Goal: Information Seeking & Learning: Compare options

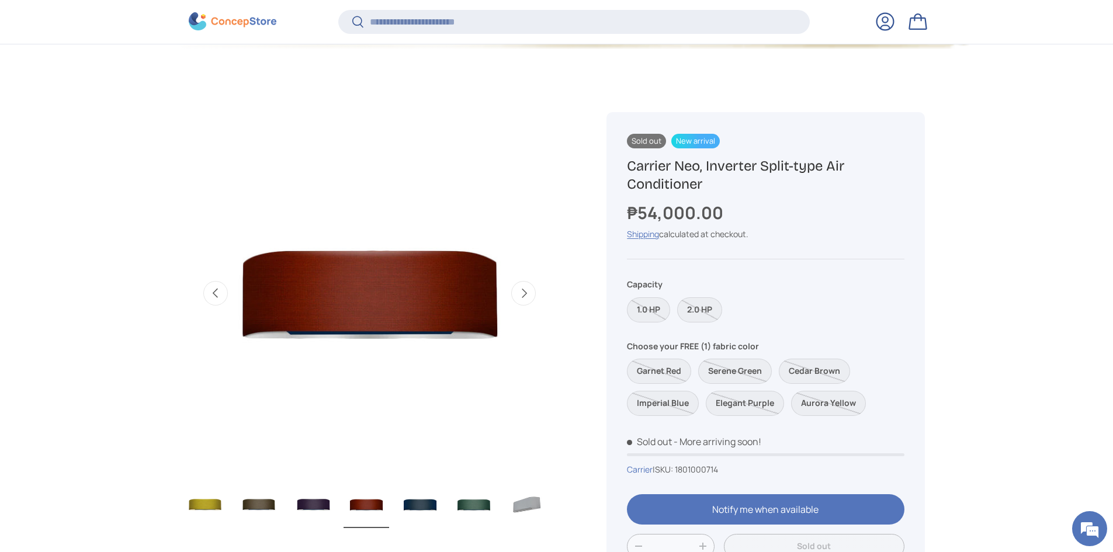
scroll to position [407, 0]
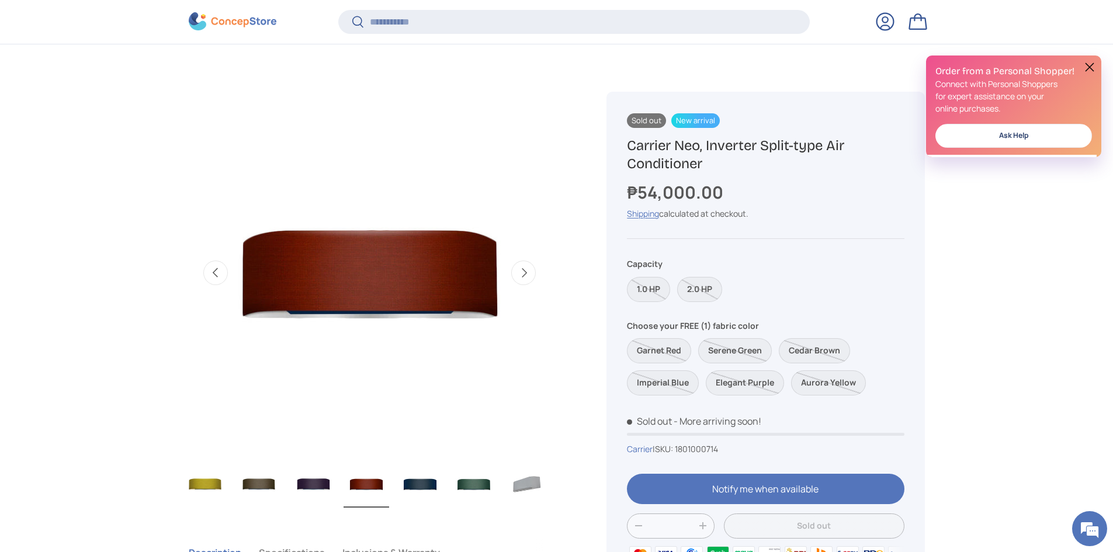
click at [531, 275] on button "Next" at bounding box center [523, 273] width 25 height 25
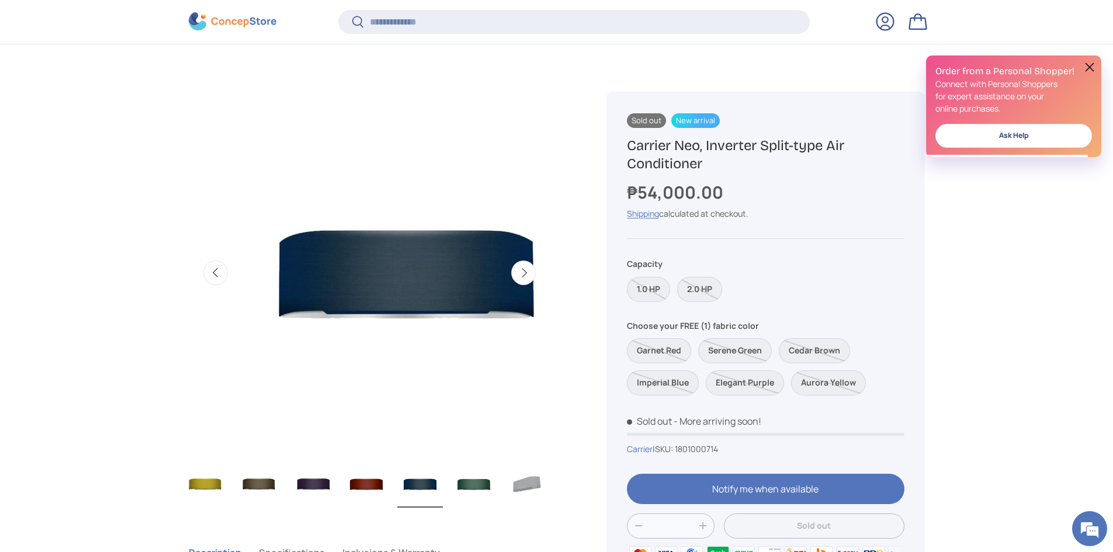
scroll to position [0, 4785]
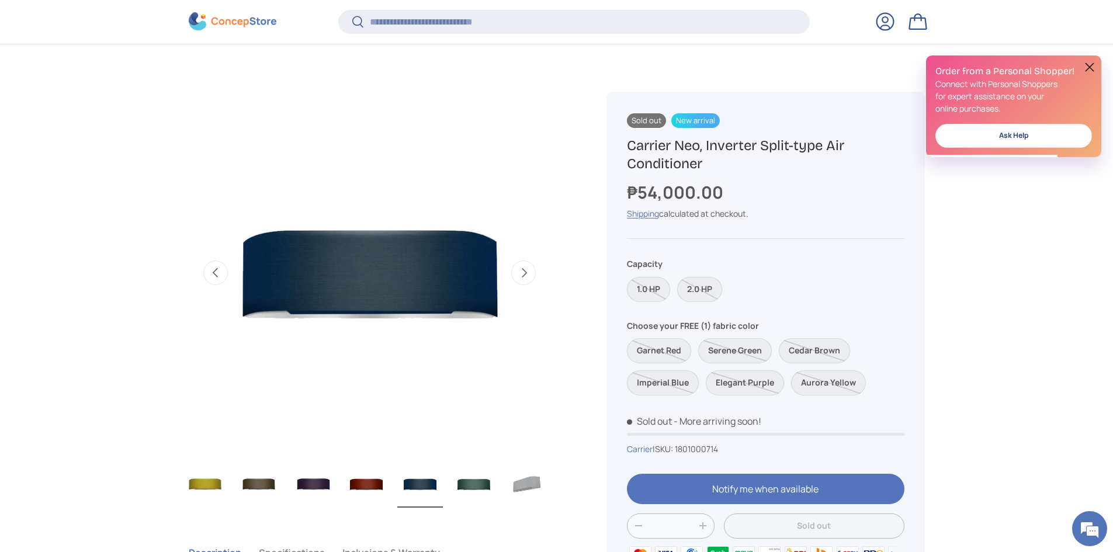
click at [526, 490] on img "Gallery Viewer" at bounding box center [528, 484] width 46 height 47
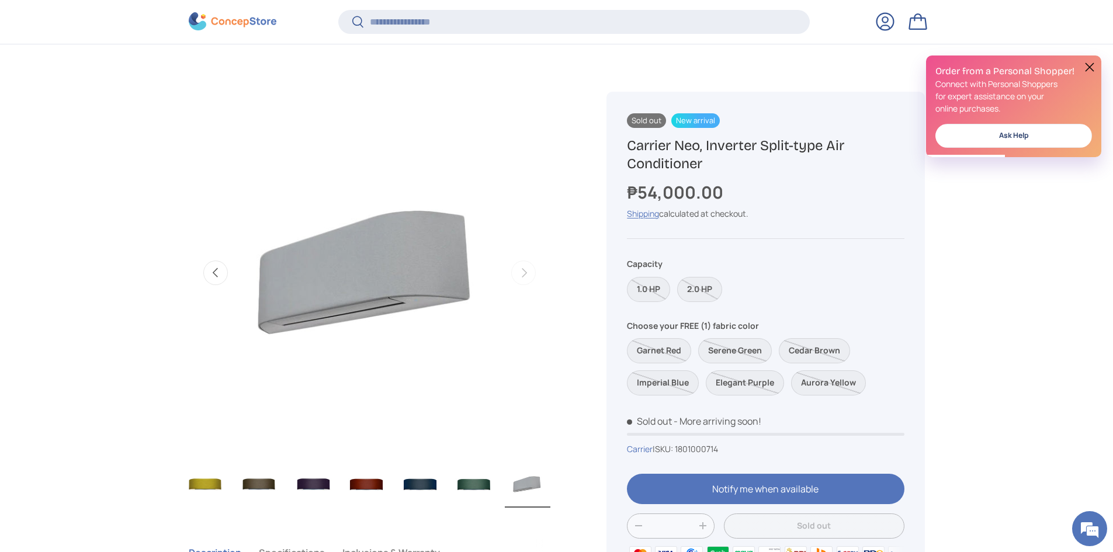
scroll to position [0, 0]
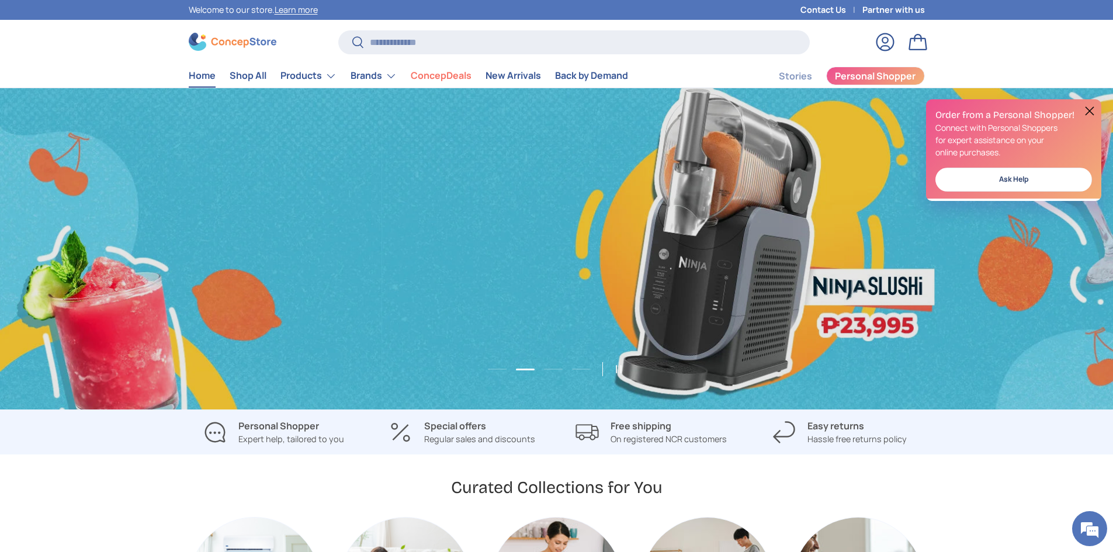
scroll to position [0, 1113]
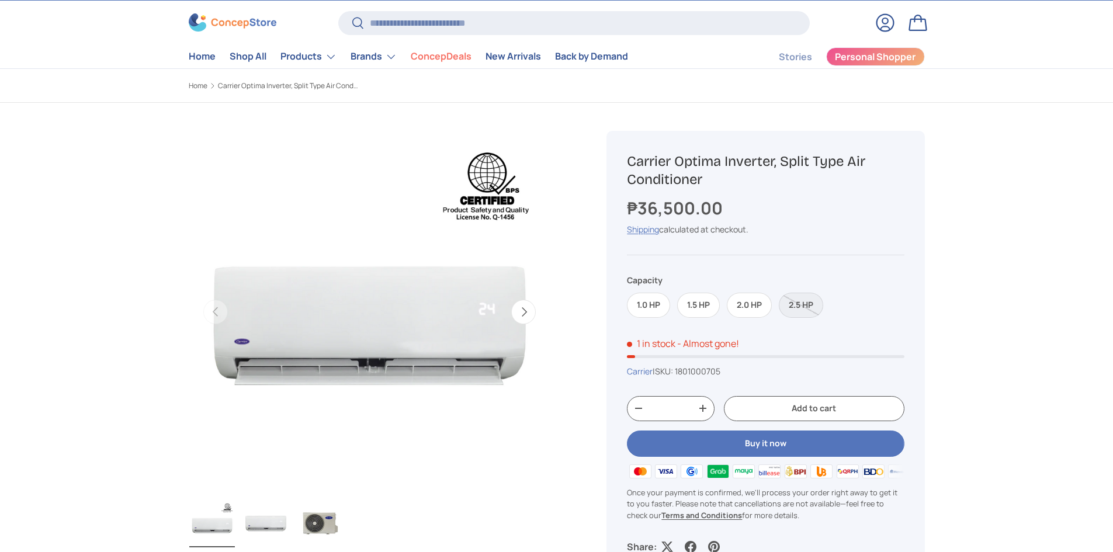
scroll to position [117, 0]
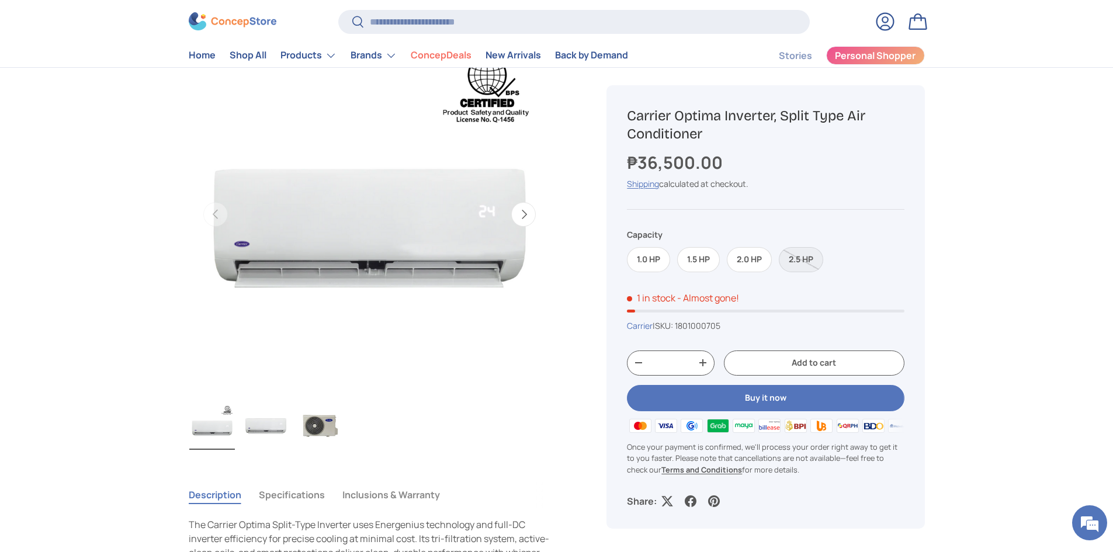
click at [274, 425] on img "Gallery Viewer" at bounding box center [266, 426] width 46 height 47
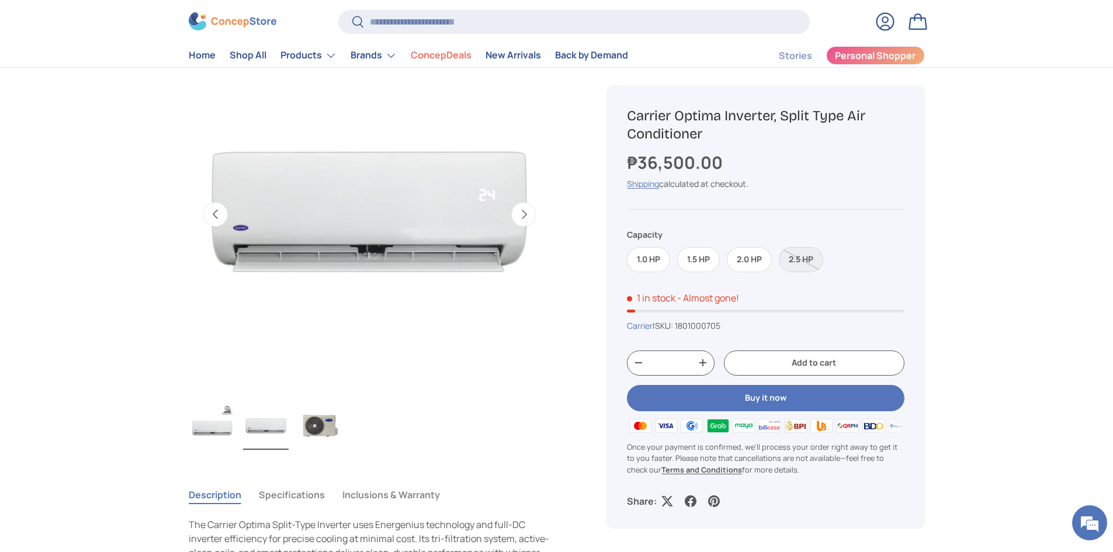
click at [221, 430] on img "Gallery Viewer" at bounding box center [212, 426] width 46 height 47
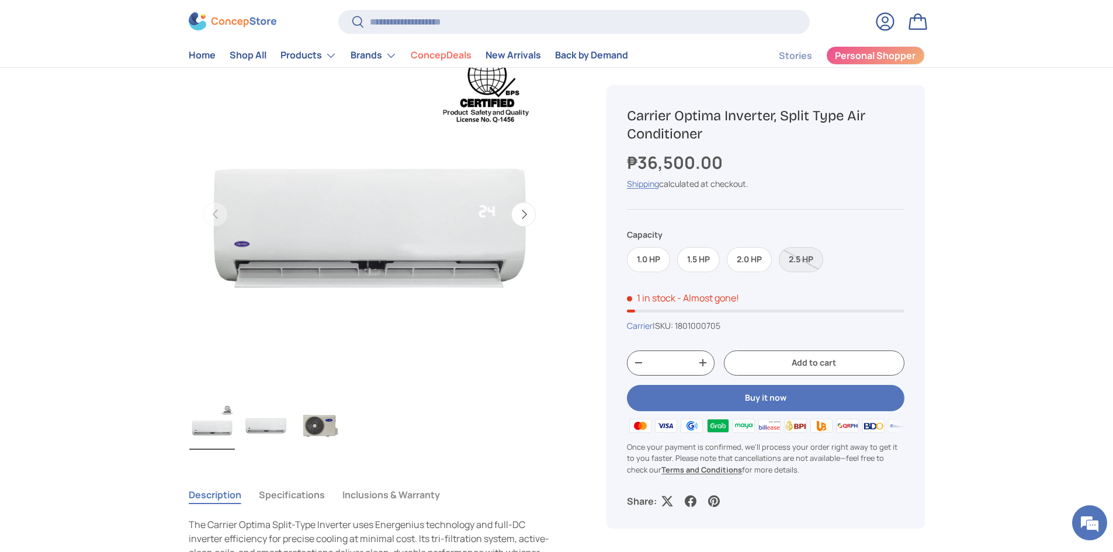
click at [275, 424] on img "Gallery Viewer" at bounding box center [266, 426] width 46 height 47
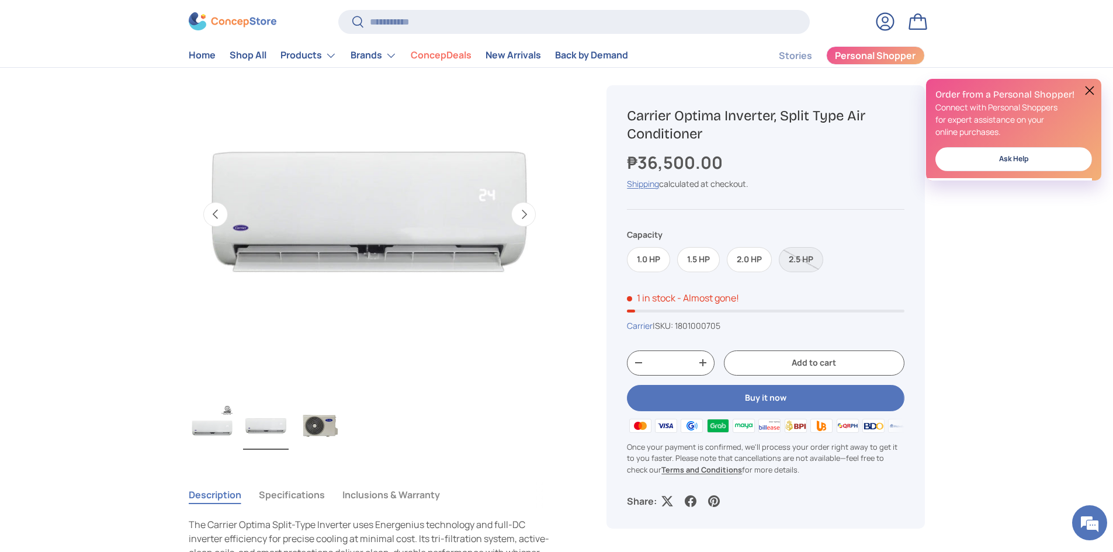
click at [320, 424] on img "Gallery Viewer" at bounding box center [320, 426] width 46 height 47
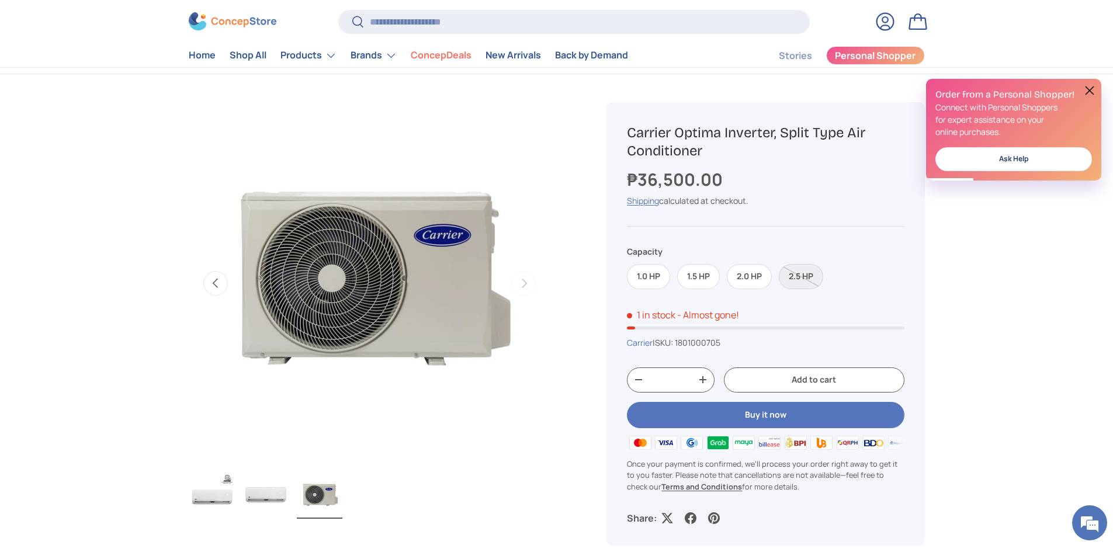
scroll to position [0, 0]
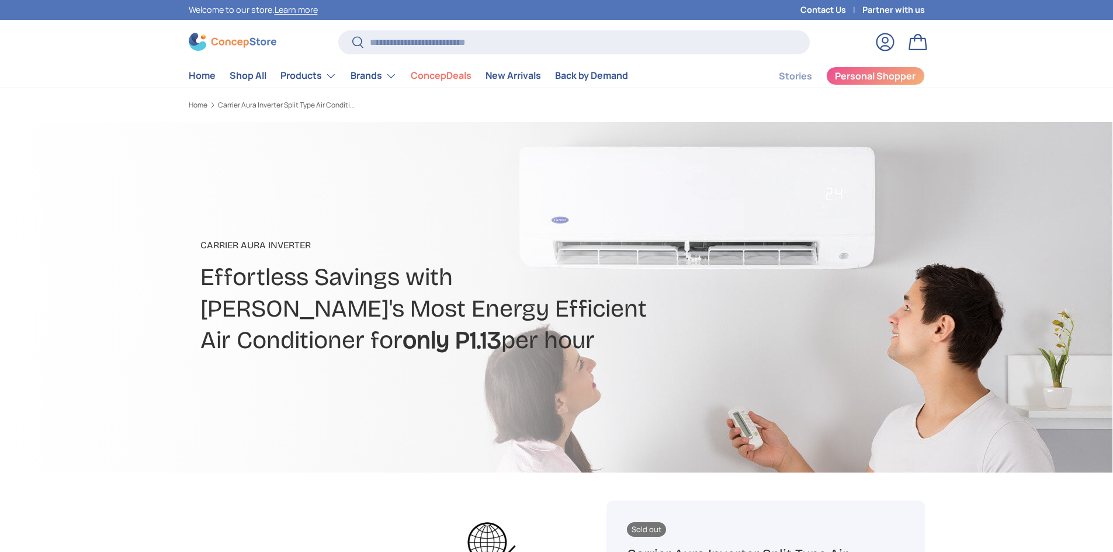
scroll to position [0, 368]
